Goal: Task Accomplishment & Management: Complete application form

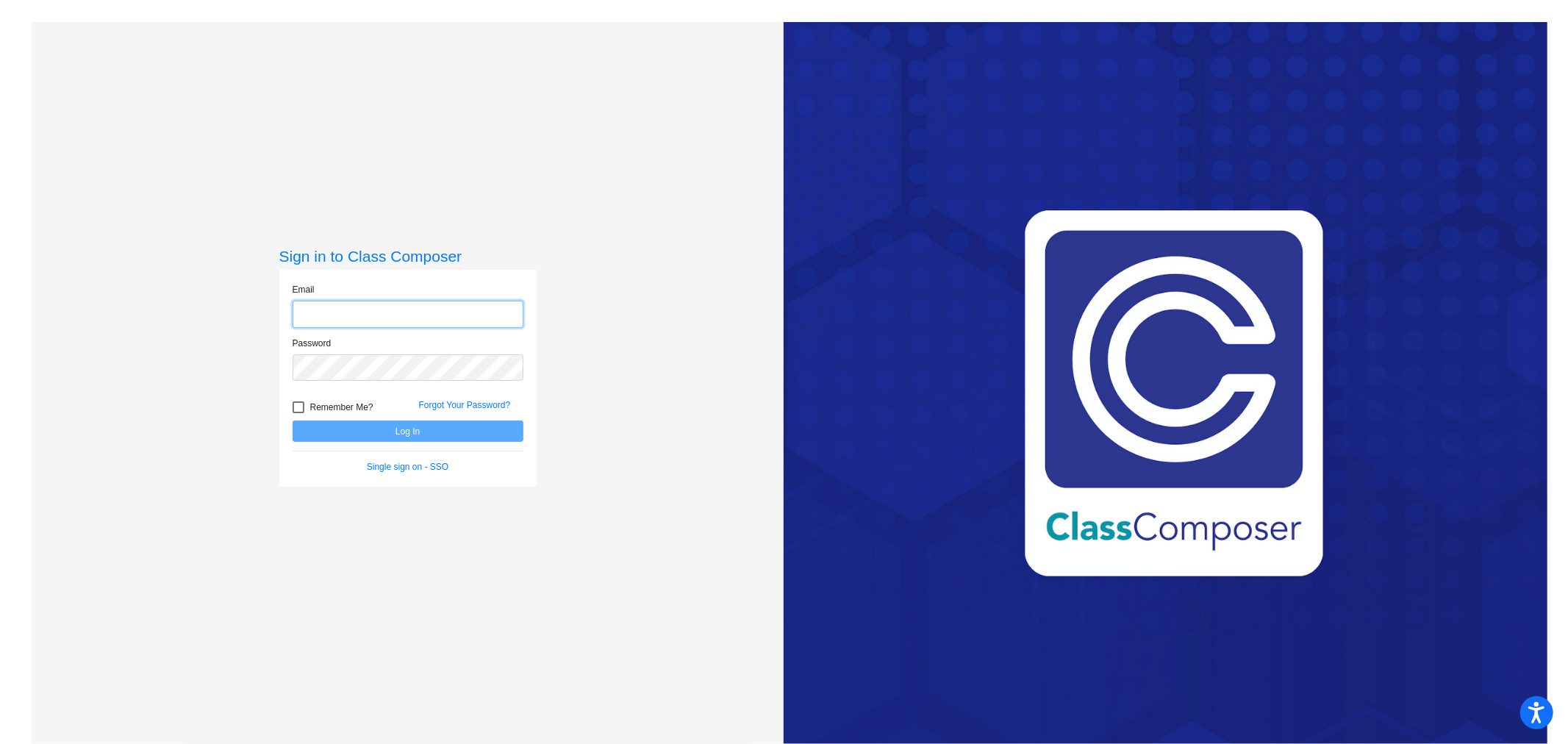
type input "[EMAIL_ADDRESS][DOMAIN_NAME]"
click at [400, 431] on button "Log In" at bounding box center [408, 431] width 231 height 21
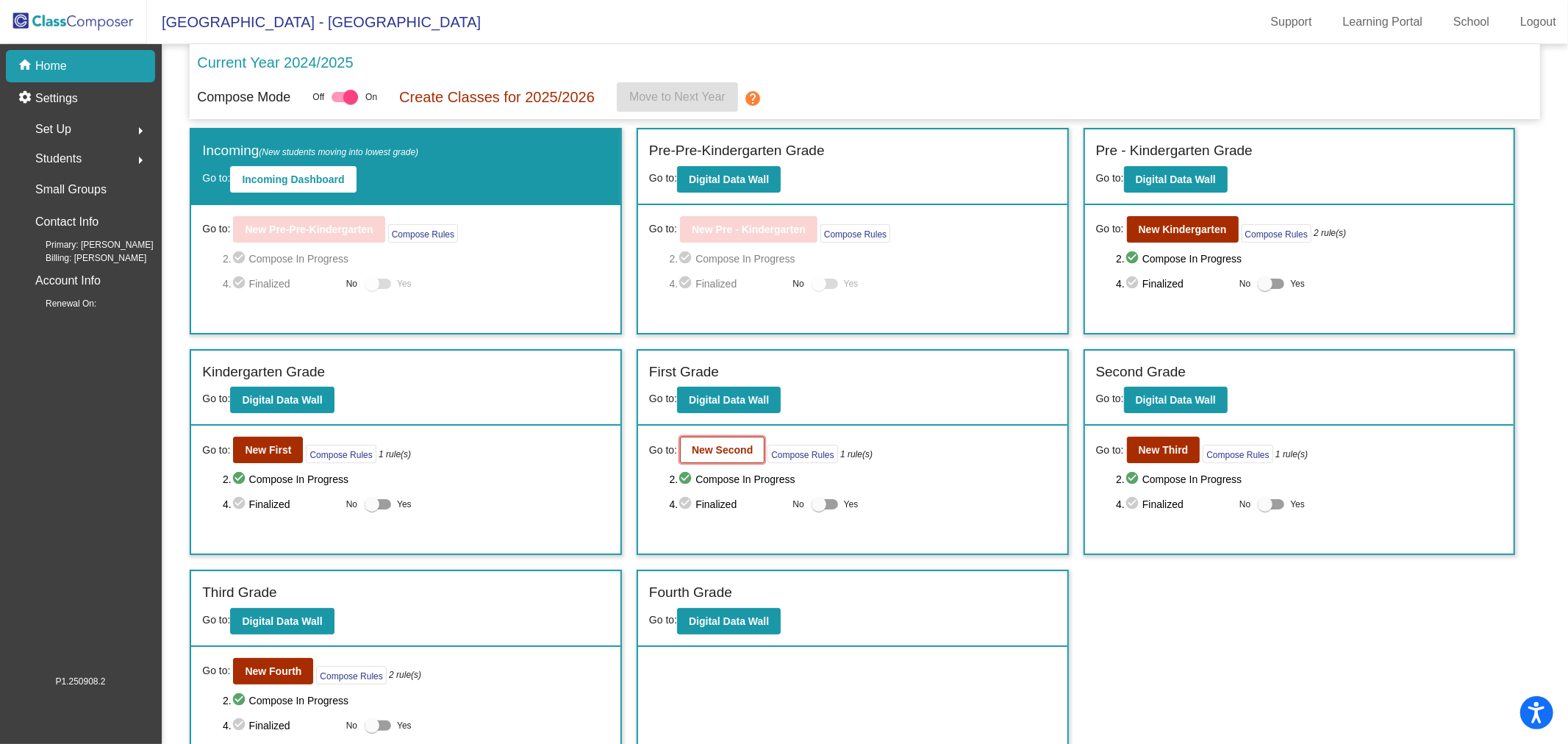
click at [719, 444] on b "New Second" at bounding box center [723, 449] width 61 height 12
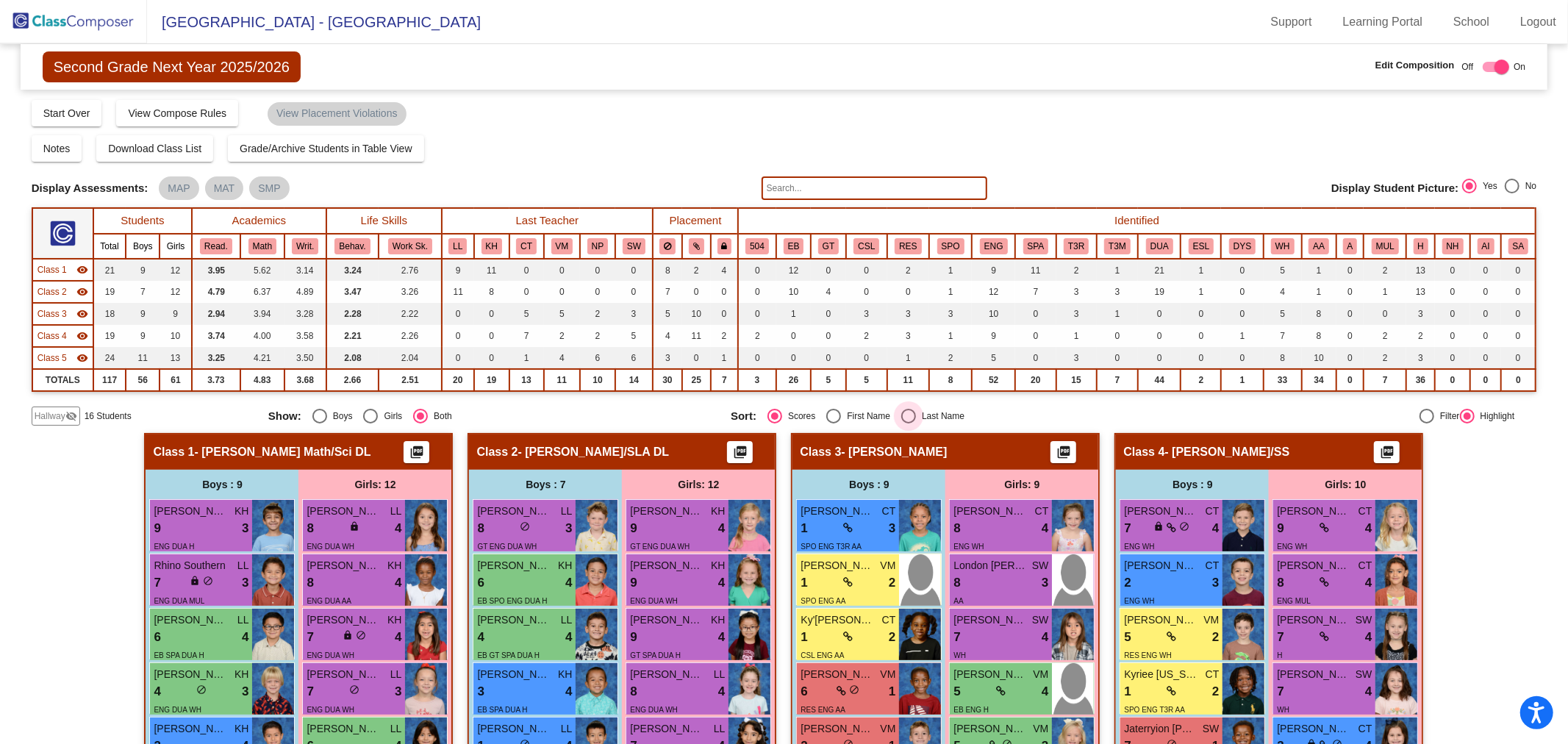
click at [902, 414] on div "Select an option" at bounding box center [909, 416] width 15 height 15
click at [908, 423] on input "Last Name" at bounding box center [908, 423] width 1 height 1
radio input "true"
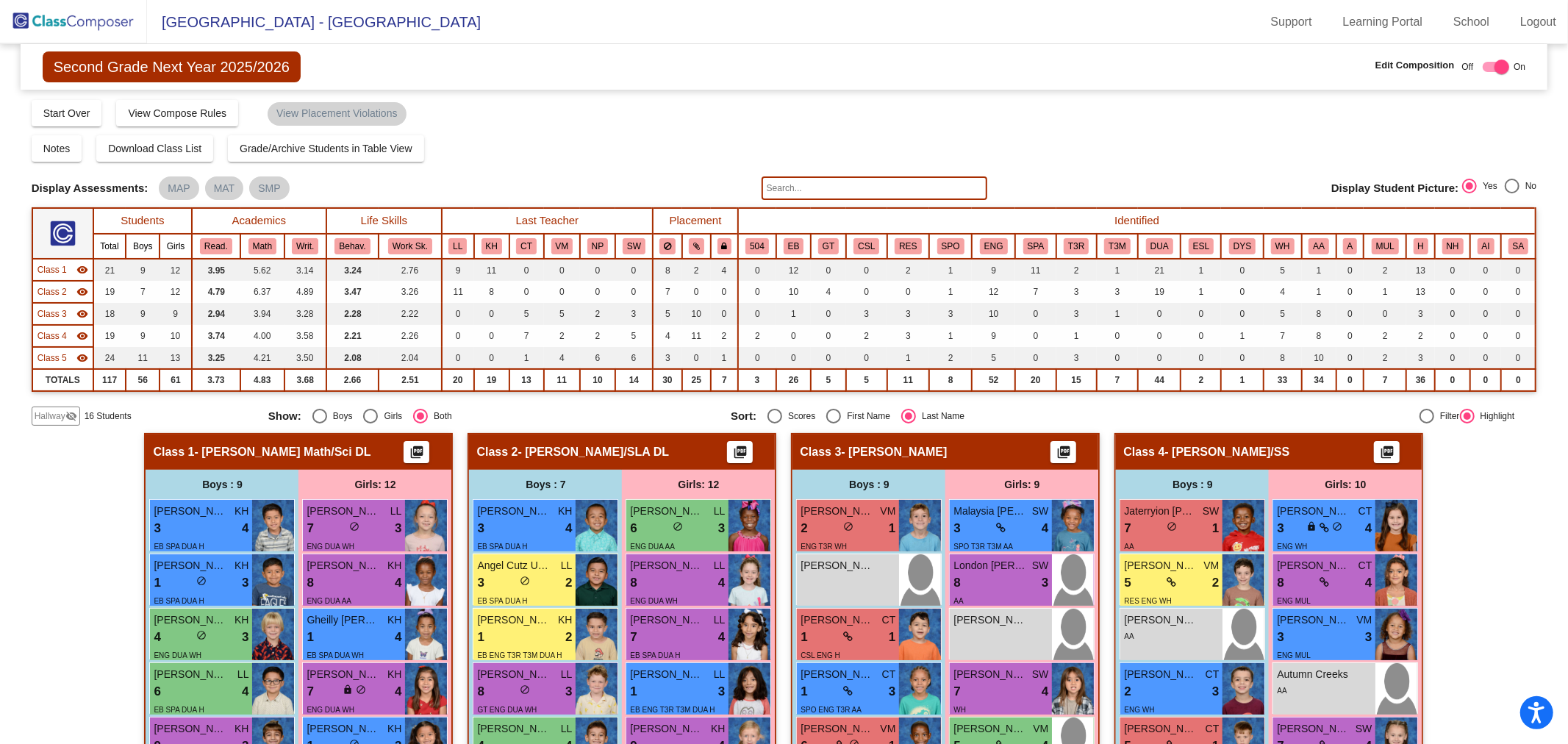
click at [49, 267] on span "Class 1" at bounding box center [52, 270] width 30 height 13
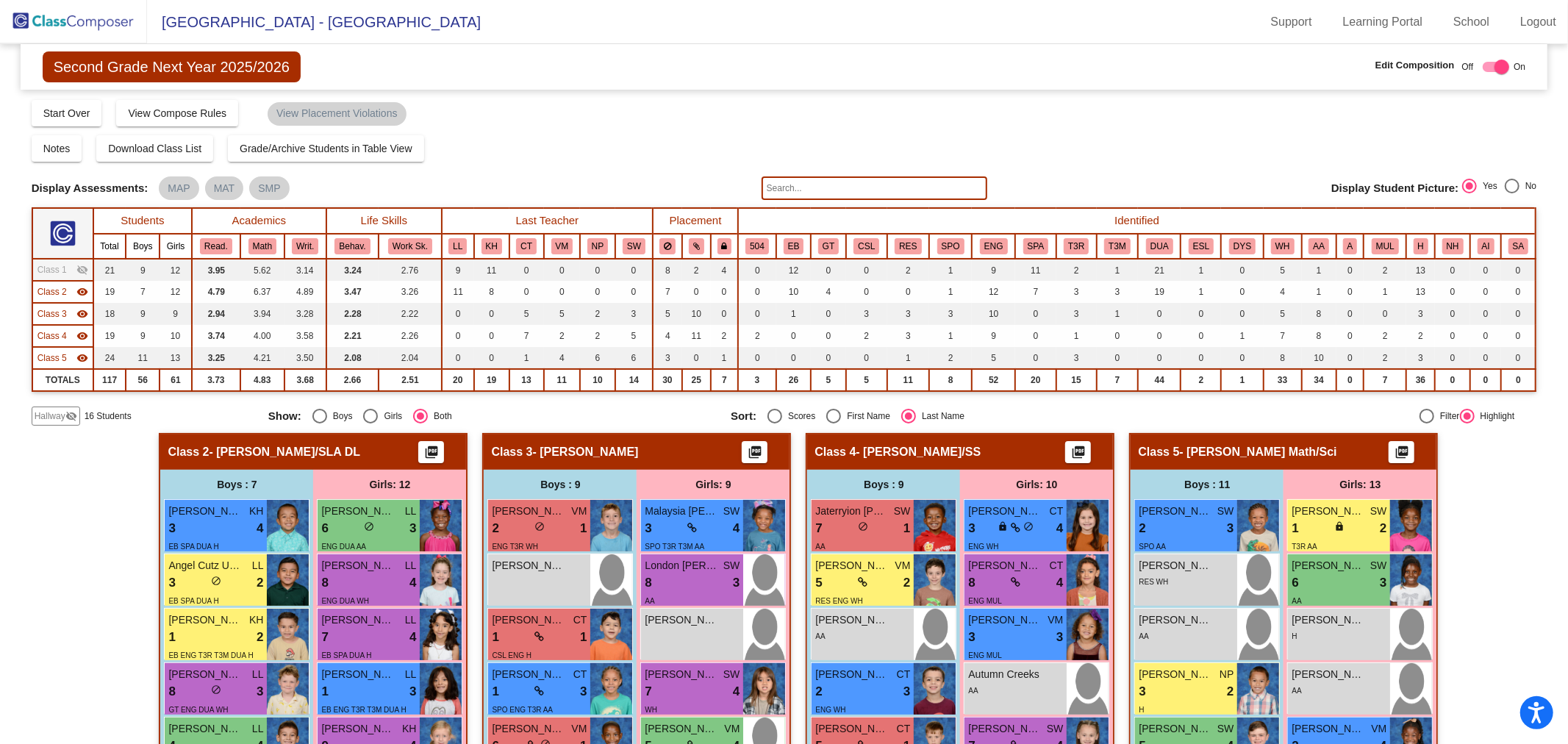
click at [60, 282] on td "Class 2 visibility" at bounding box center [63, 292] width 61 height 22
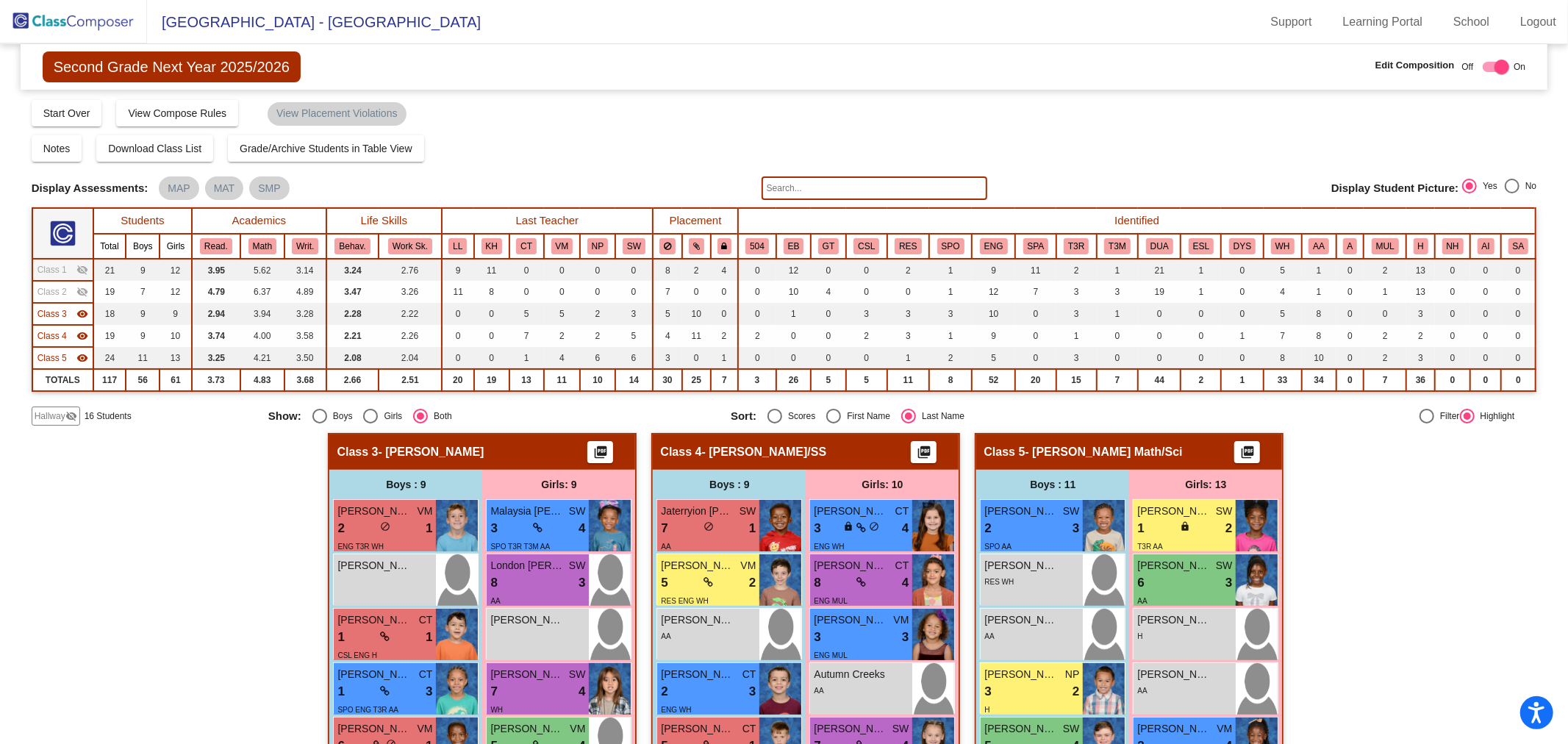
click at [67, 316] on div "Class 3 visibility" at bounding box center [62, 313] width 51 height 13
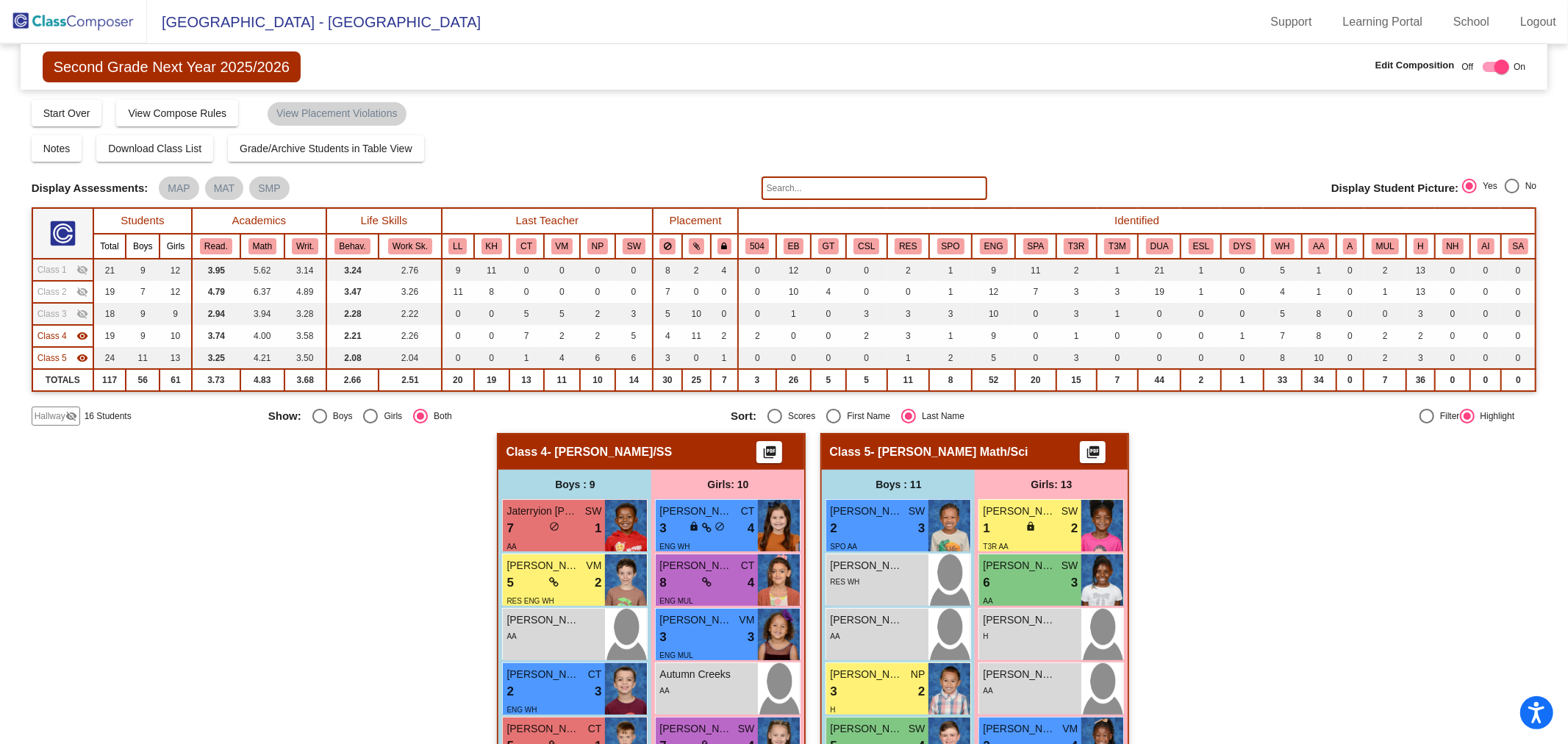
click at [60, 413] on span "Hallway" at bounding box center [49, 416] width 31 height 13
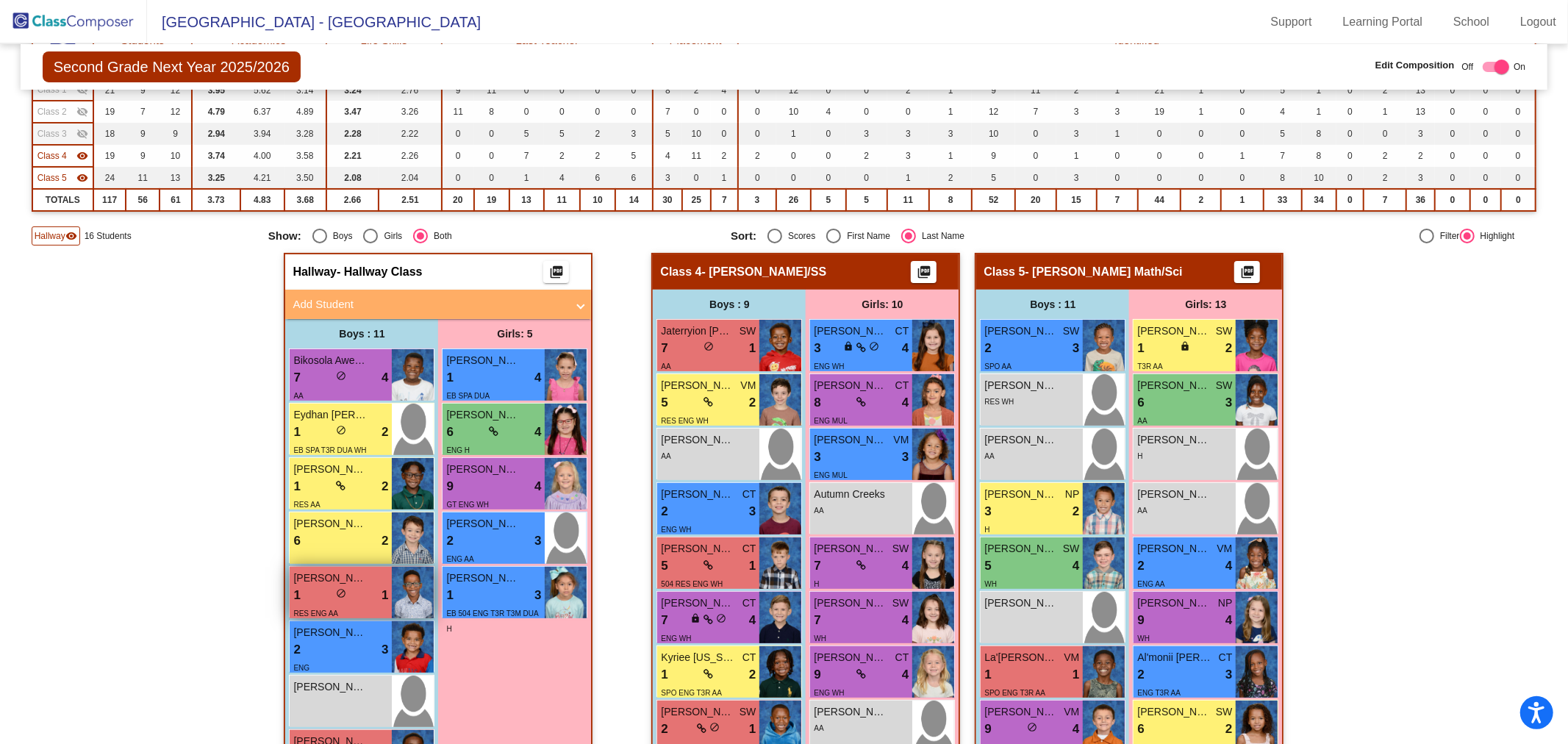
scroll to position [163, 0]
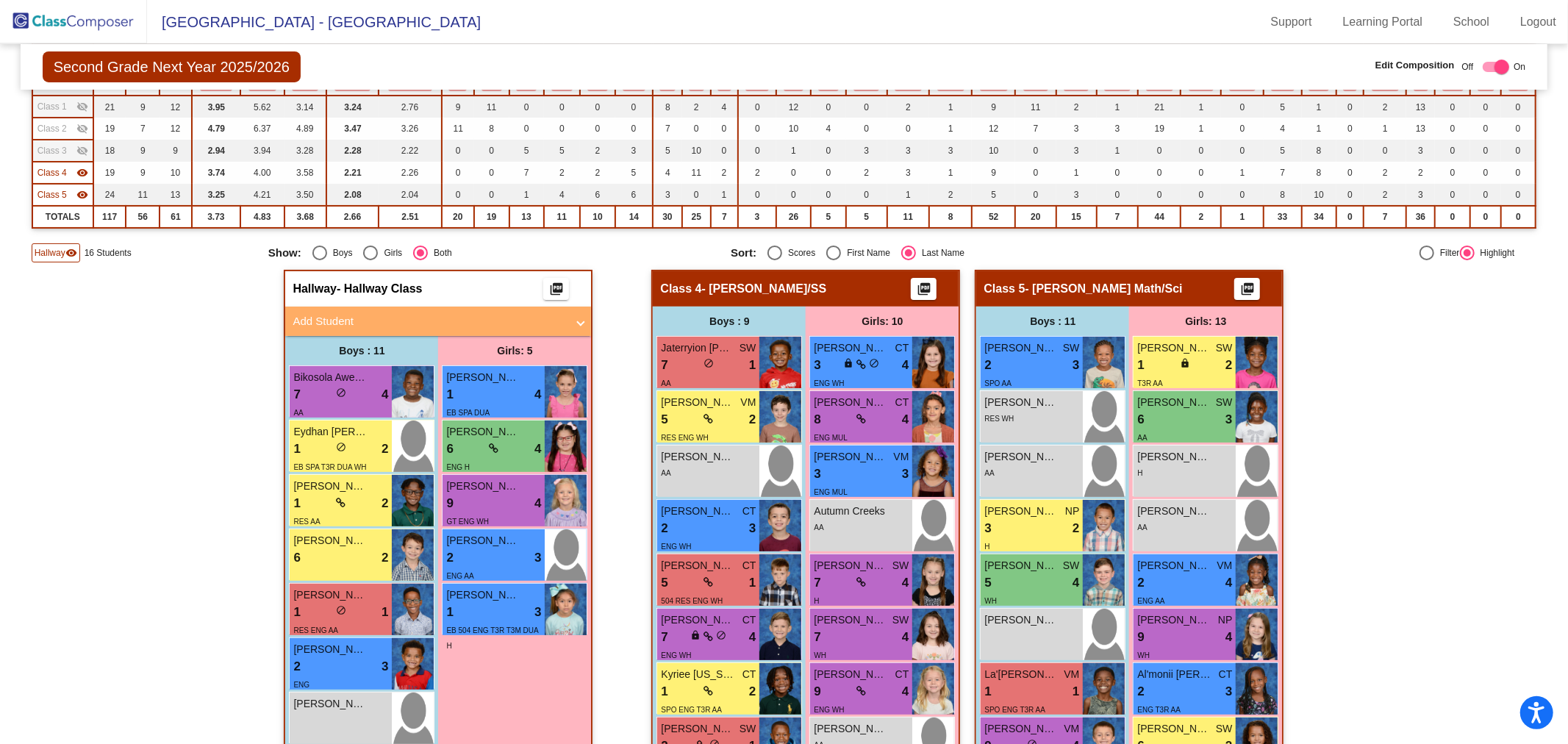
click at [544, 313] on mat-panel-title "Add Student" at bounding box center [429, 322] width 274 height 17
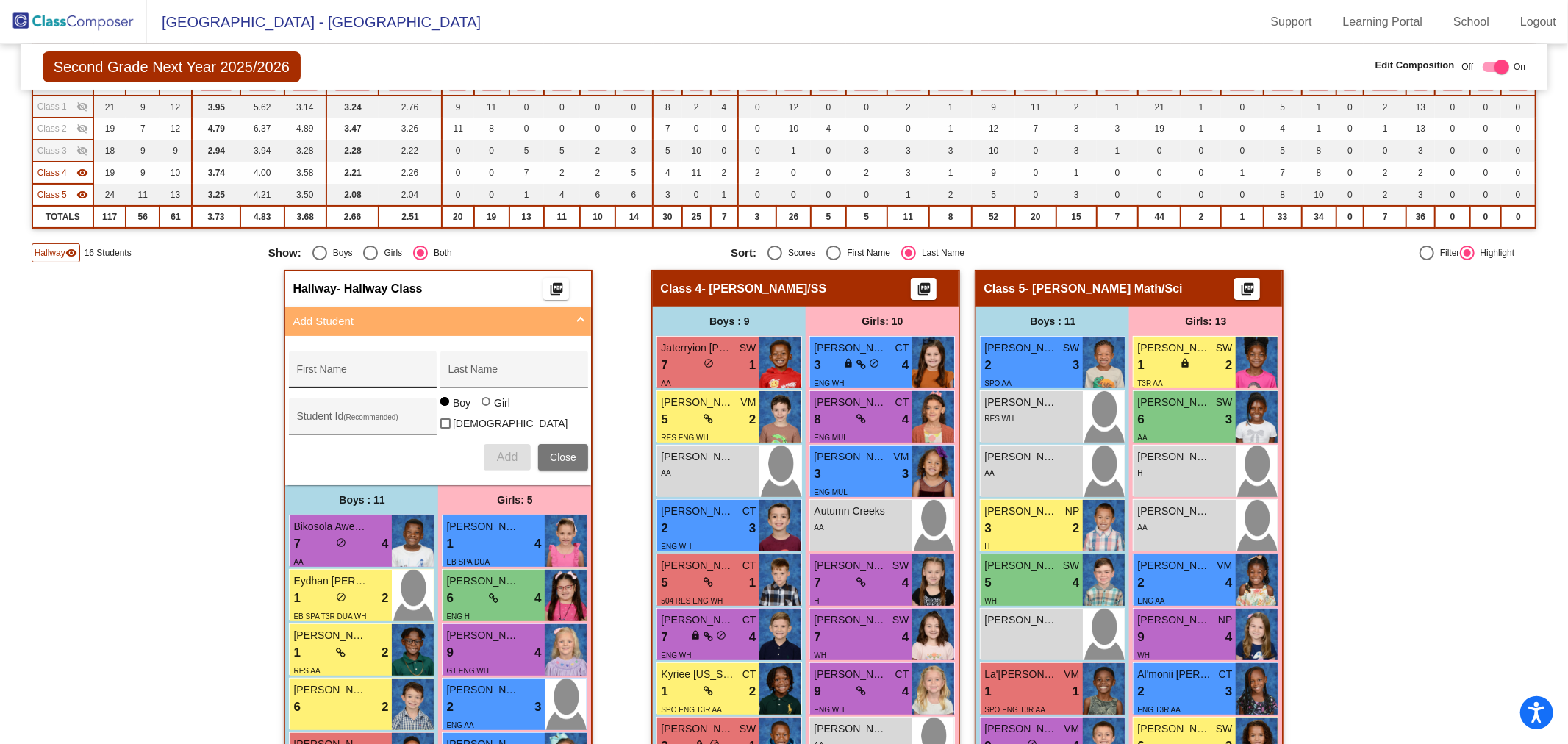
click at [395, 363] on div "First Name" at bounding box center [362, 374] width 132 height 30
type input "Ja'[PERSON_NAME]"
type input "[PERSON_NAME]"
type input "100063843"
click at [482, 405] on div at bounding box center [486, 401] width 8 height 8
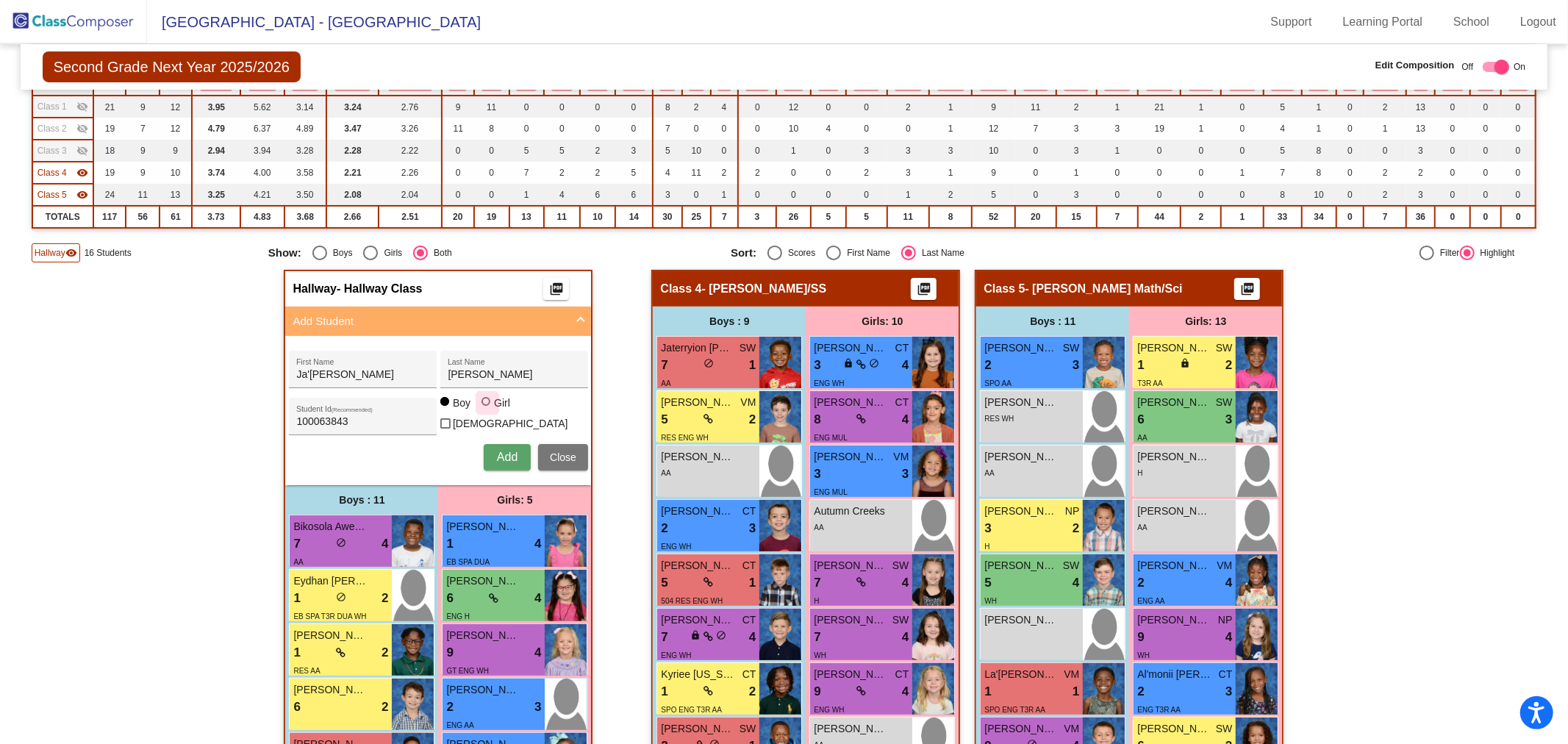
click at [487, 408] on input "Girl" at bounding box center [487, 408] width 1 height 1
radio input "true"
drag, startPoint x: 505, startPoint y: 466, endPoint x: 501, endPoint y: 458, distance: 8.9
click at [504, 465] on div "Ja'[PERSON_NAME] First Name [PERSON_NAME] Last Name 100063843 Student Id (Recom…" at bounding box center [438, 410] width 314 height 135
click at [501, 458] on span "Add" at bounding box center [507, 456] width 20 height 12
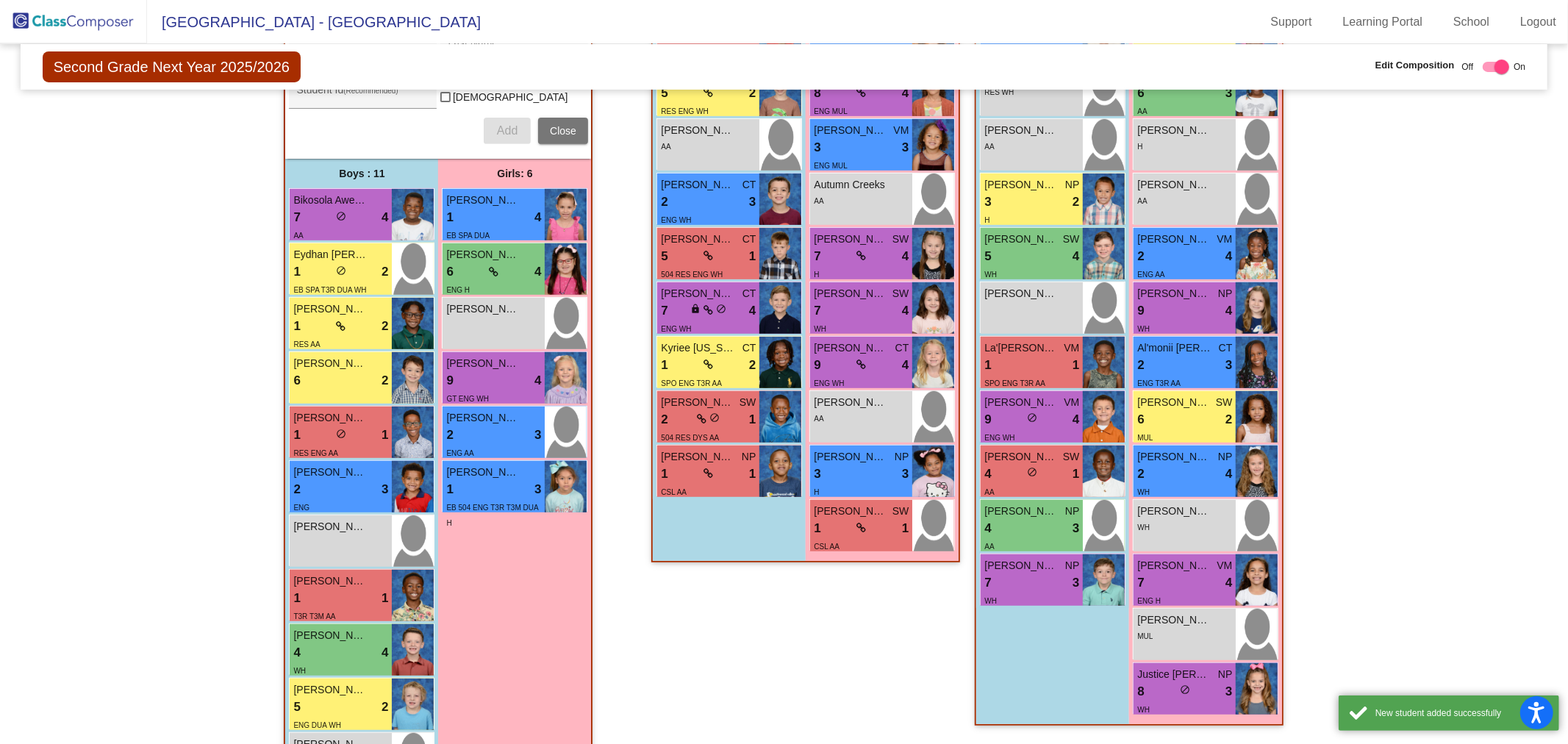
scroll to position [548, 0]
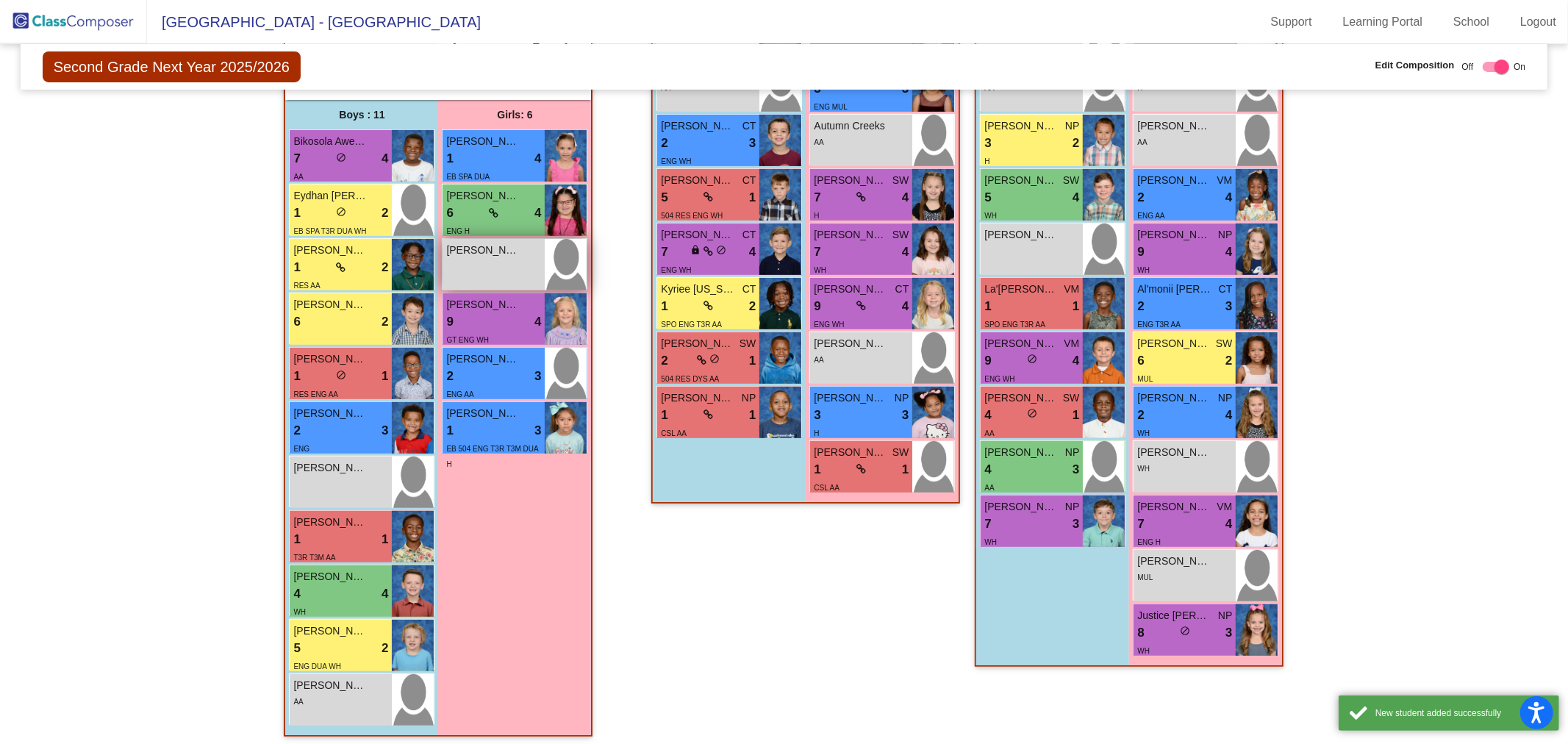
click at [502, 259] on div "[PERSON_NAME]'[PERSON_NAME] lock do_not_disturb_alt" at bounding box center [494, 264] width 102 height 51
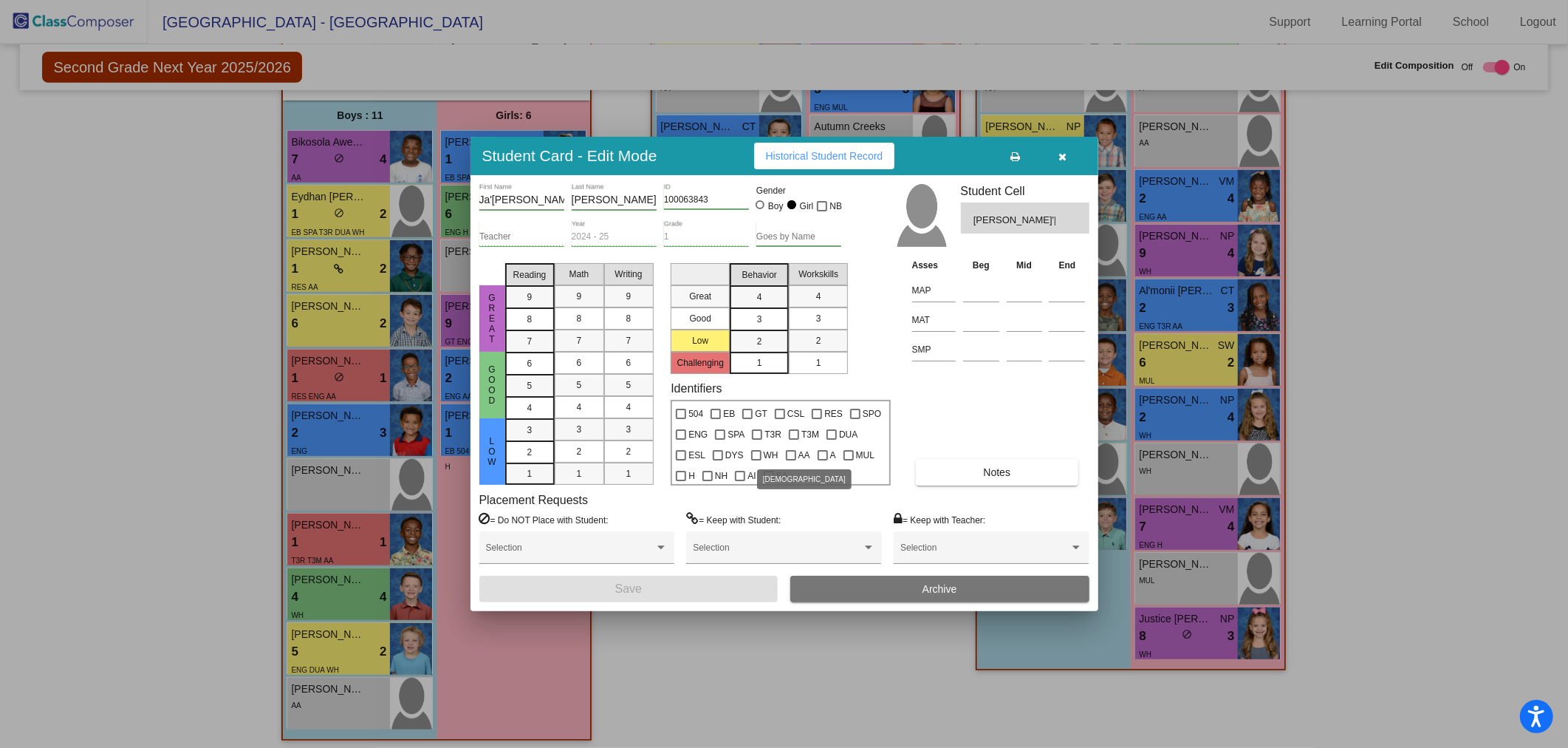
click at [786, 456] on div at bounding box center [791, 454] width 10 height 10
click at [790, 460] on input "AA" at bounding box center [790, 460] width 1 height 1
checkbox input "true"
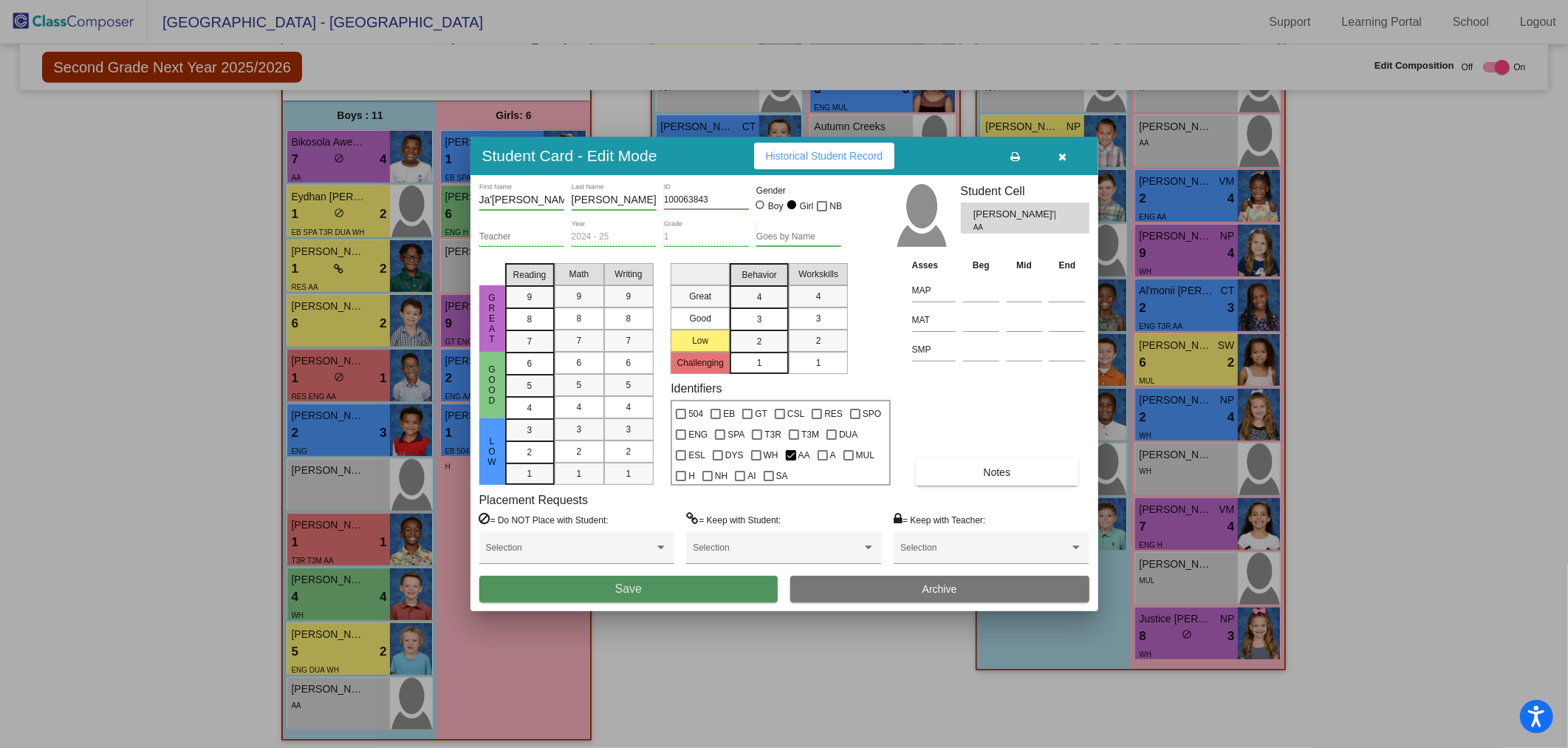
click at [665, 587] on button "Save" at bounding box center [629, 589] width 299 height 26
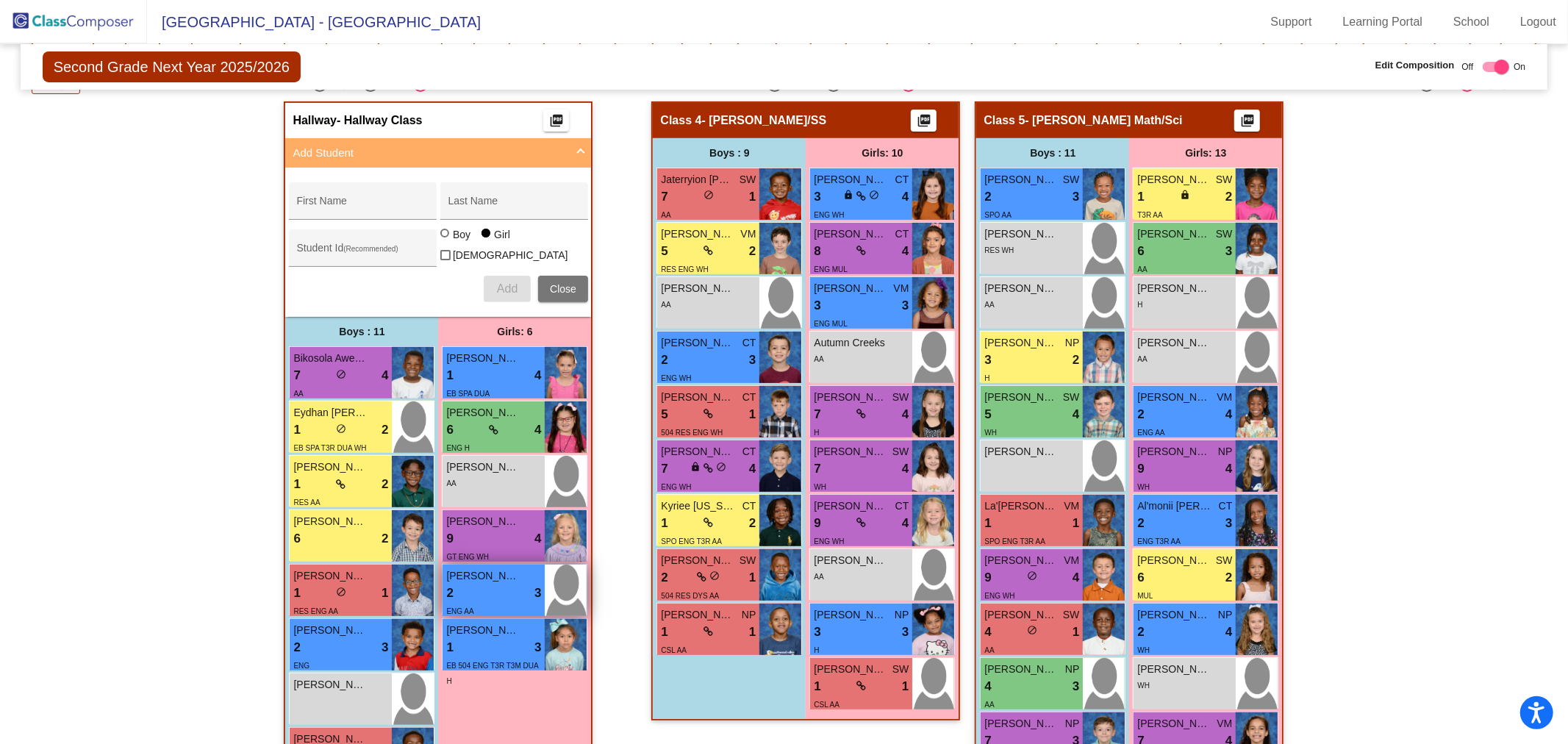
scroll to position [303, 0]
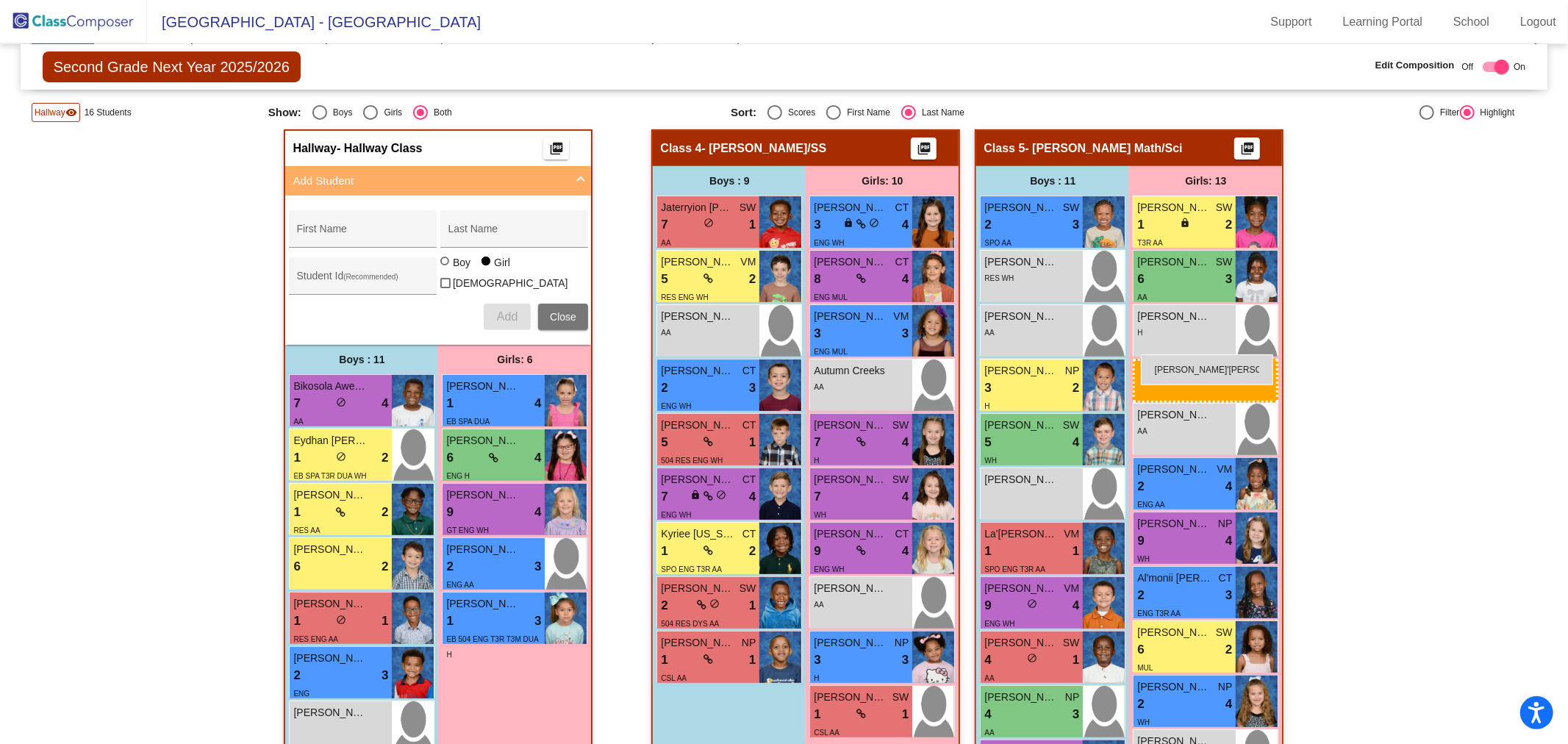
drag, startPoint x: 500, startPoint y: 511, endPoint x: 1141, endPoint y: 354, distance: 659.9
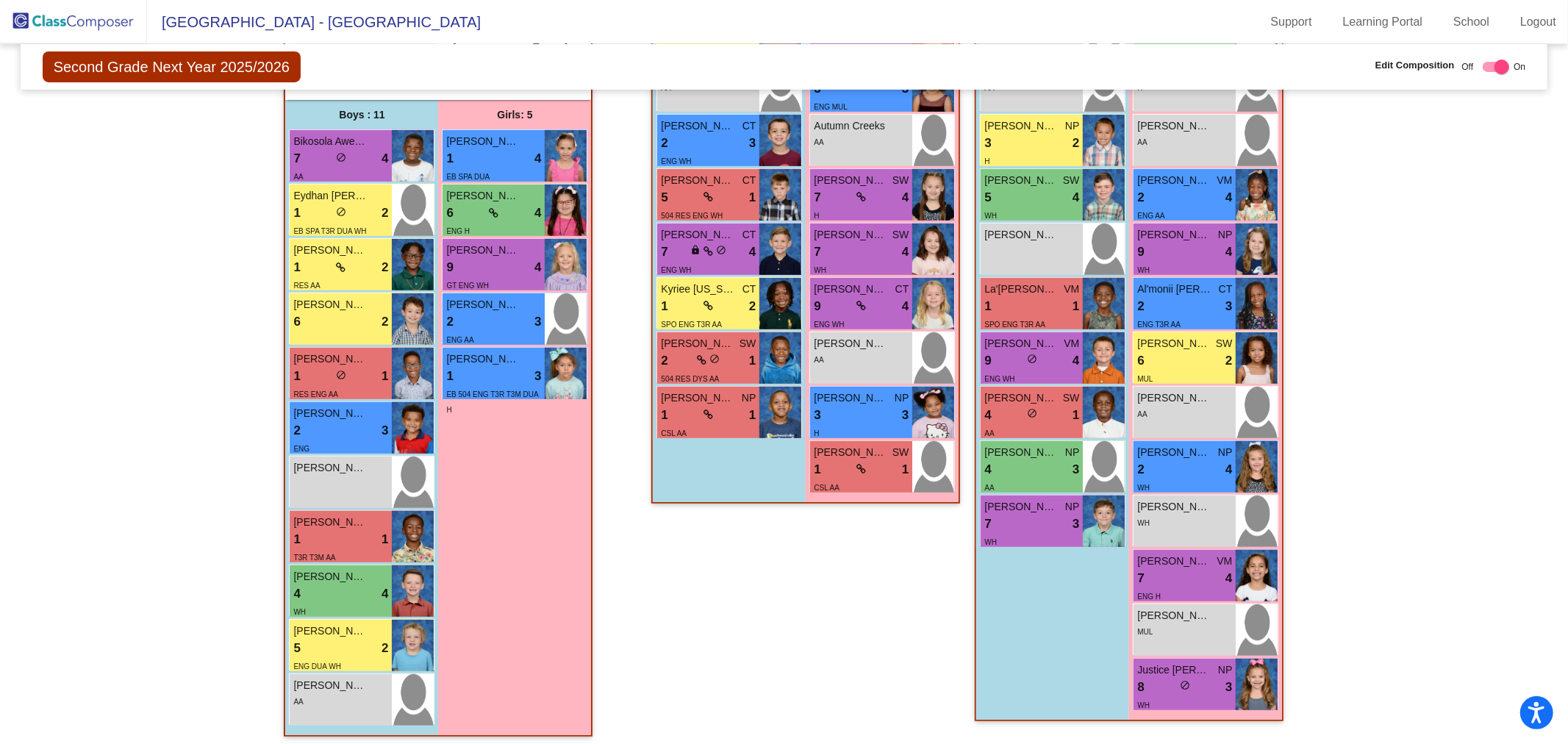
scroll to position [140, 0]
